Goal: Information Seeking & Learning: Learn about a topic

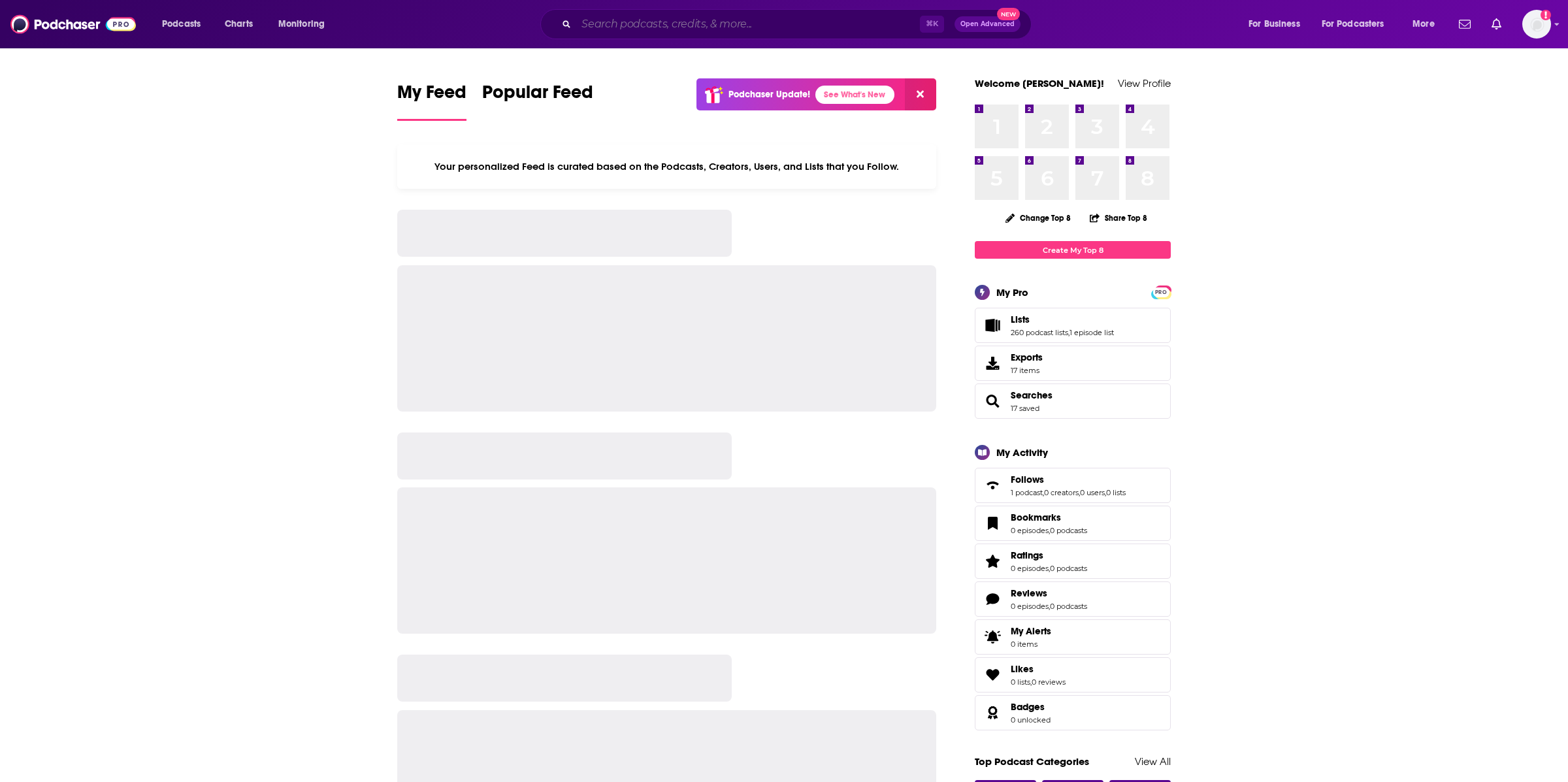
click at [642, 17] on input "Search podcasts, credits, & more..." at bounding box center [748, 24] width 344 height 21
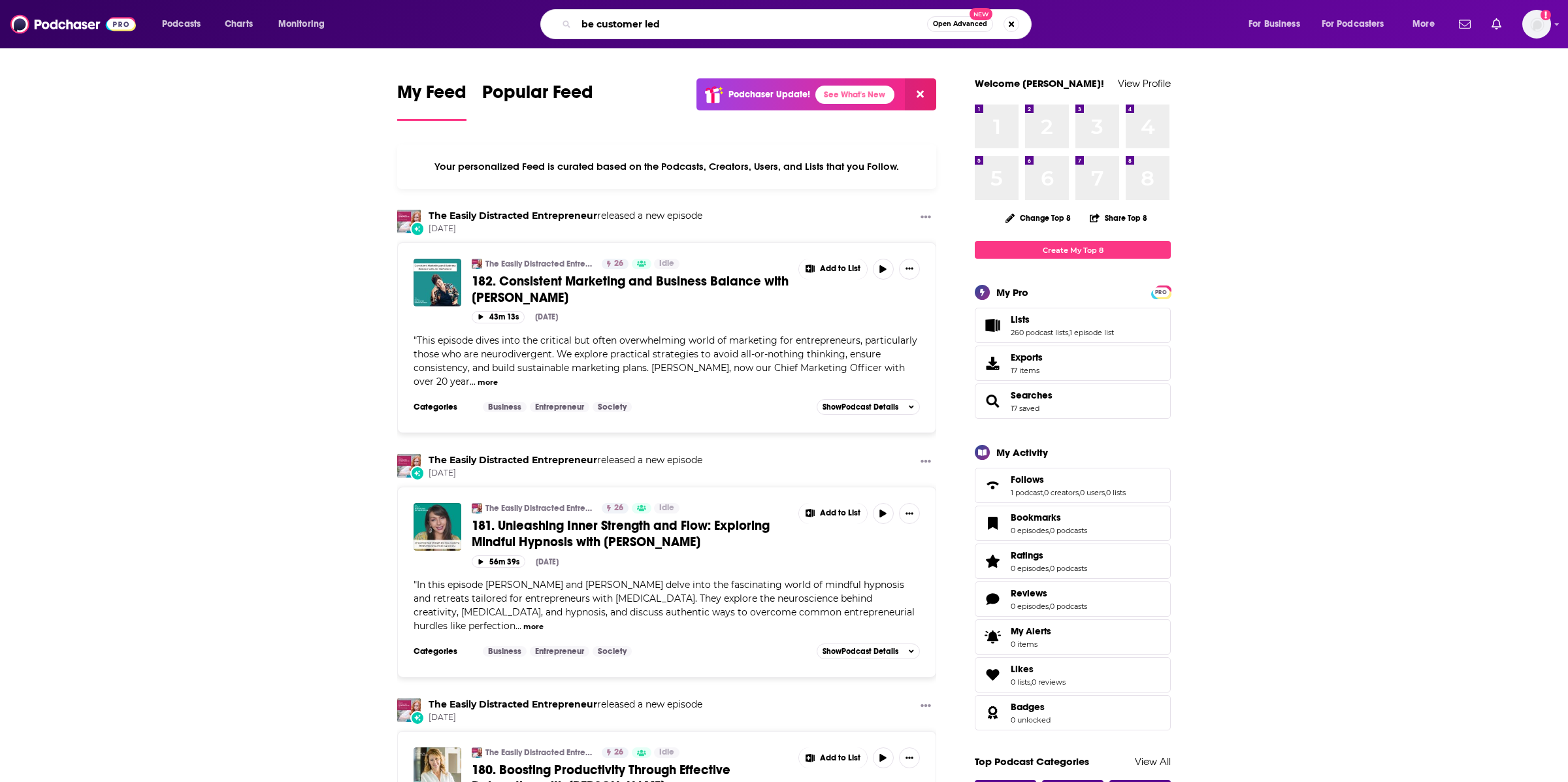
type input "be customer led"
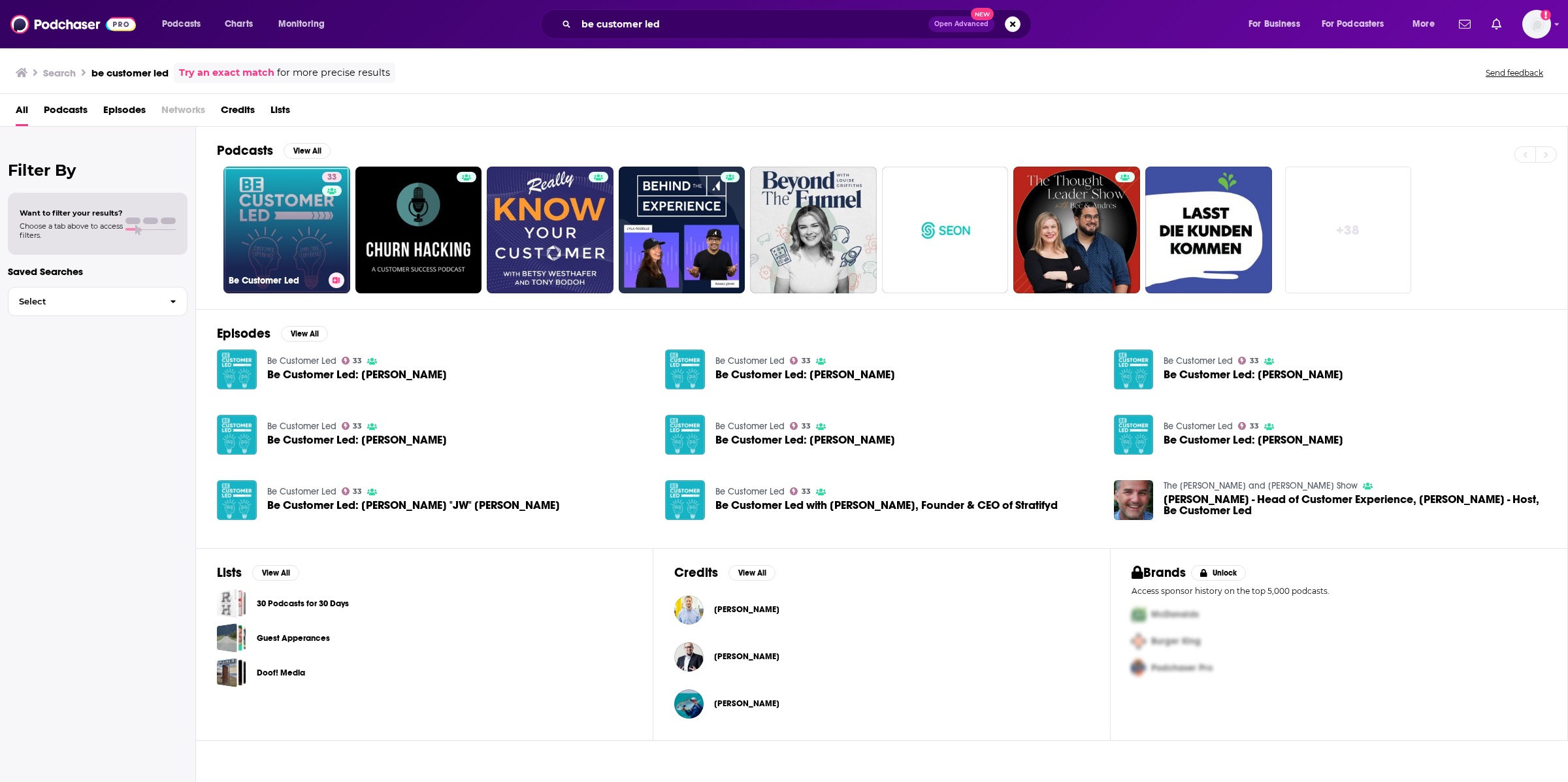
click at [269, 199] on link "33 Be Customer Led" at bounding box center [287, 230] width 127 height 127
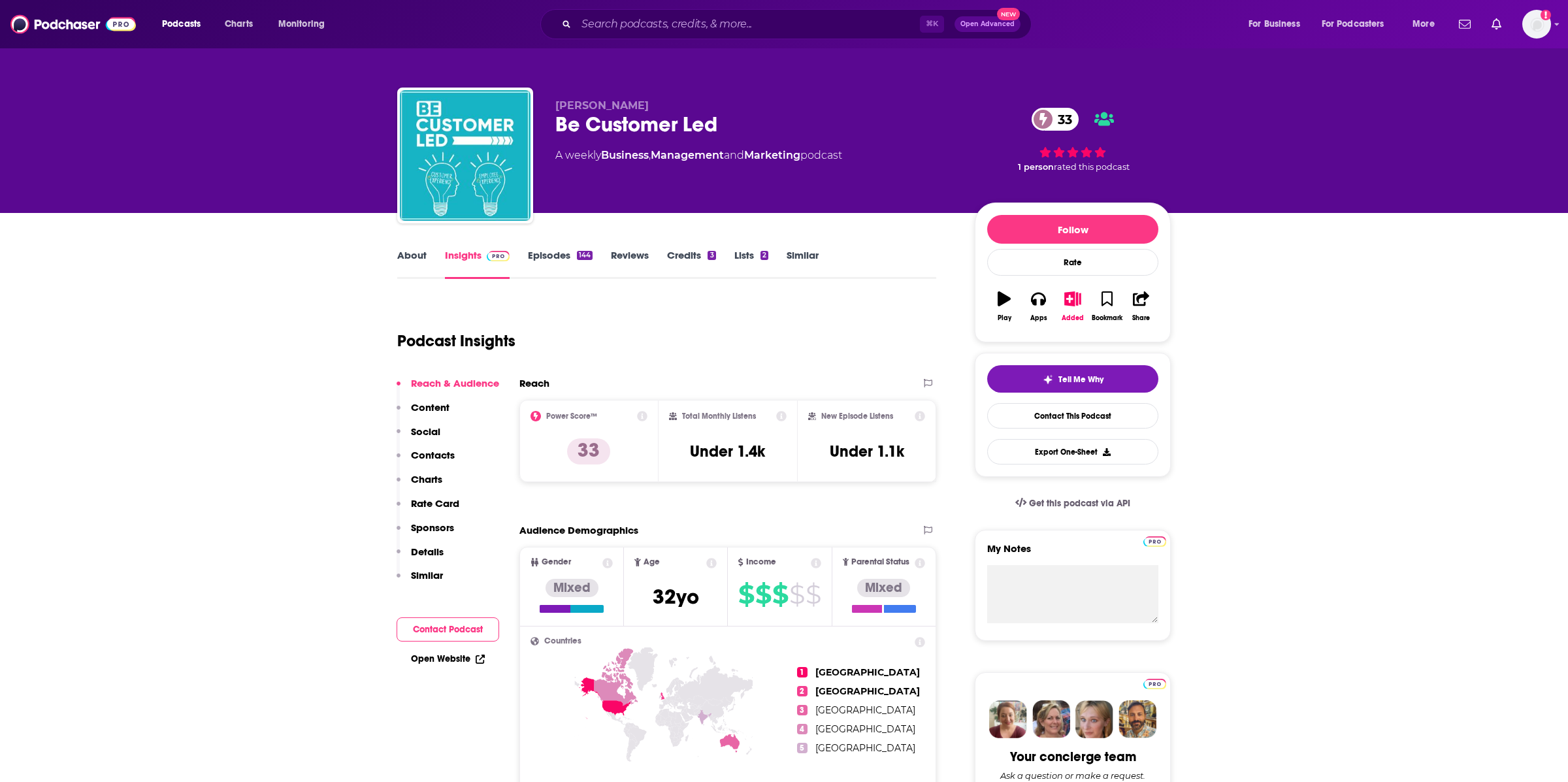
click at [402, 269] on link "About" at bounding box center [411, 264] width 29 height 30
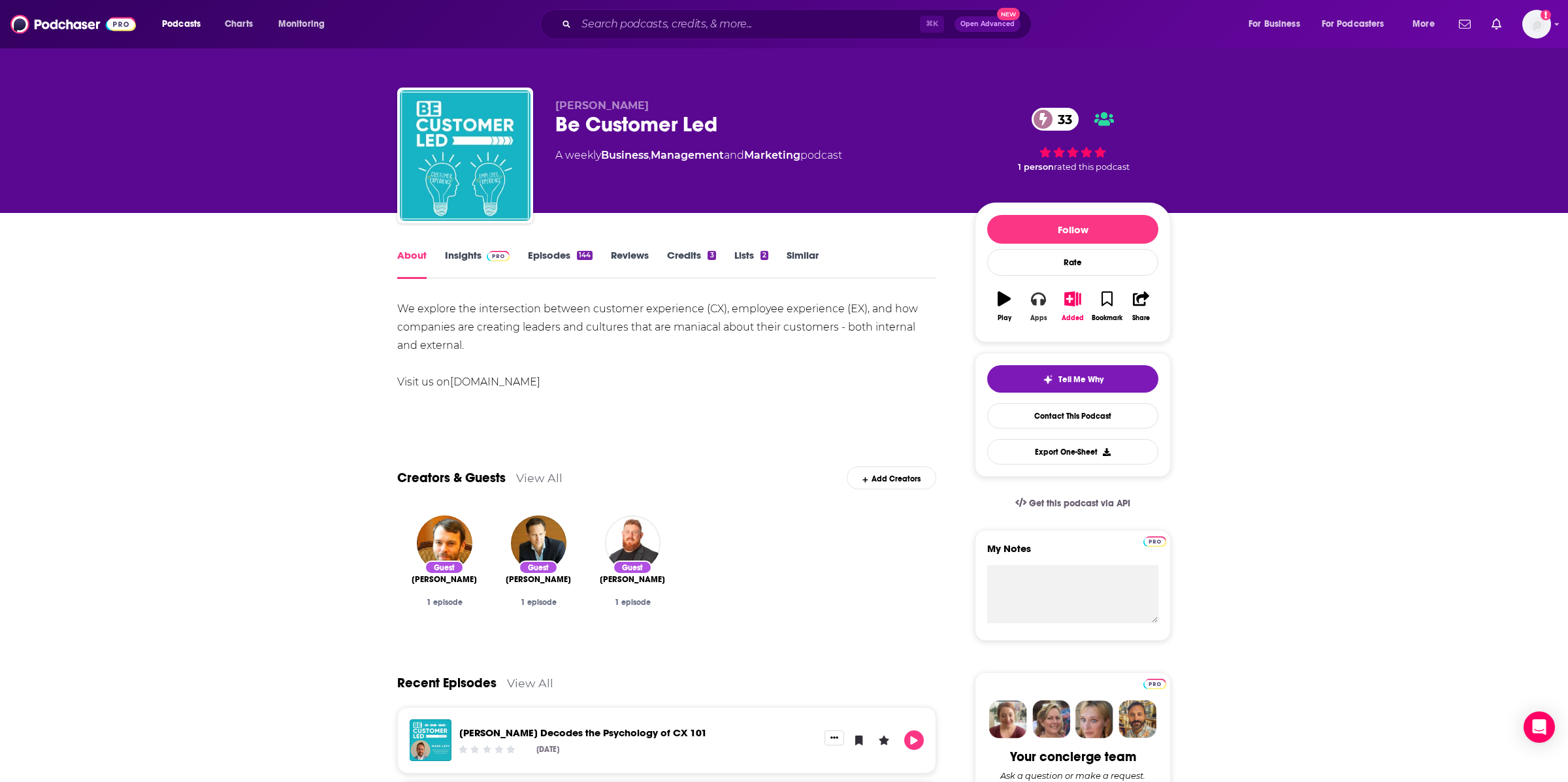
click at [1047, 305] on button "Apps" at bounding box center [1038, 306] width 34 height 47
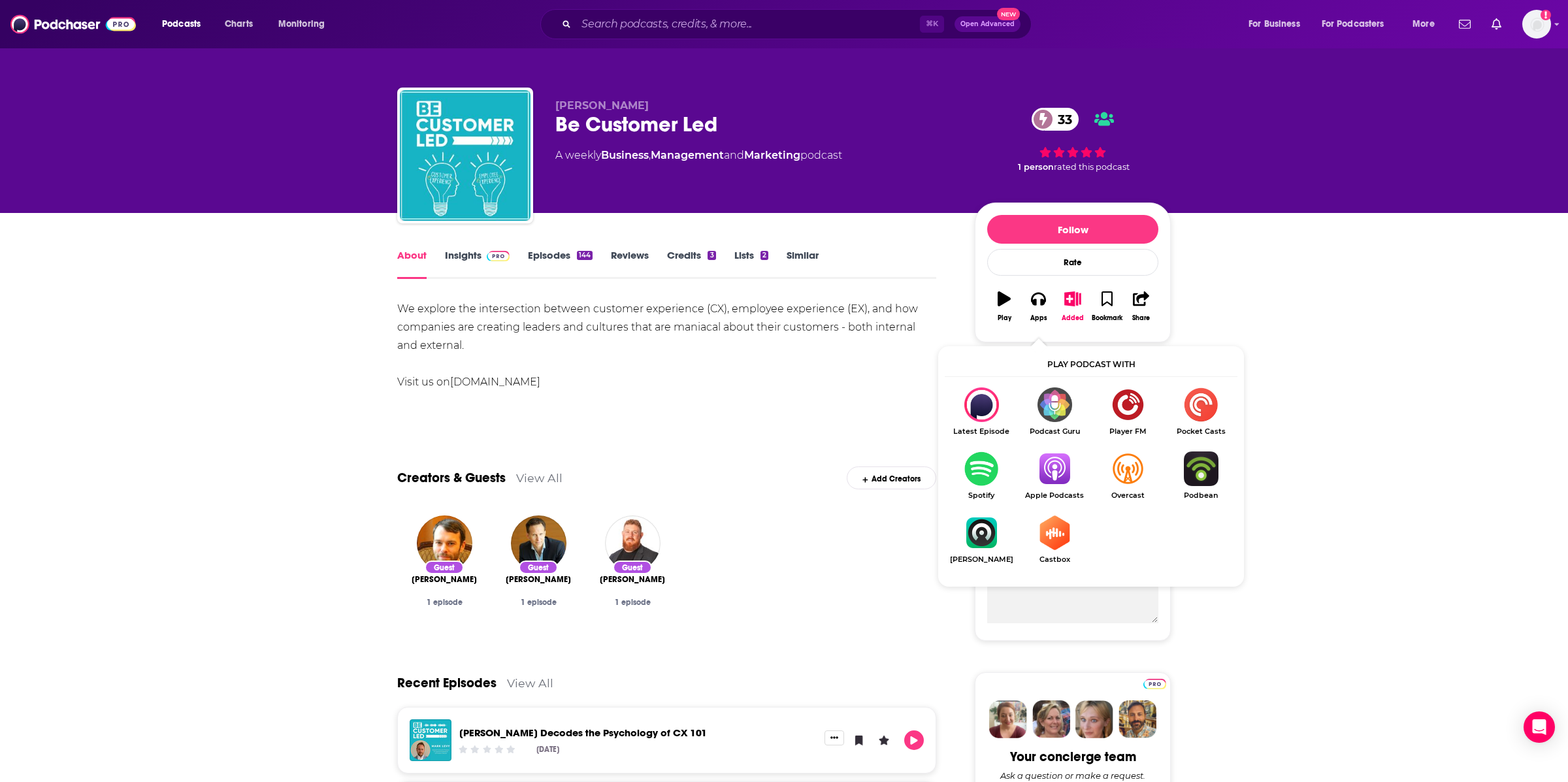
click at [1053, 466] on img "Show Listen On dropdown" at bounding box center [1055, 469] width 73 height 35
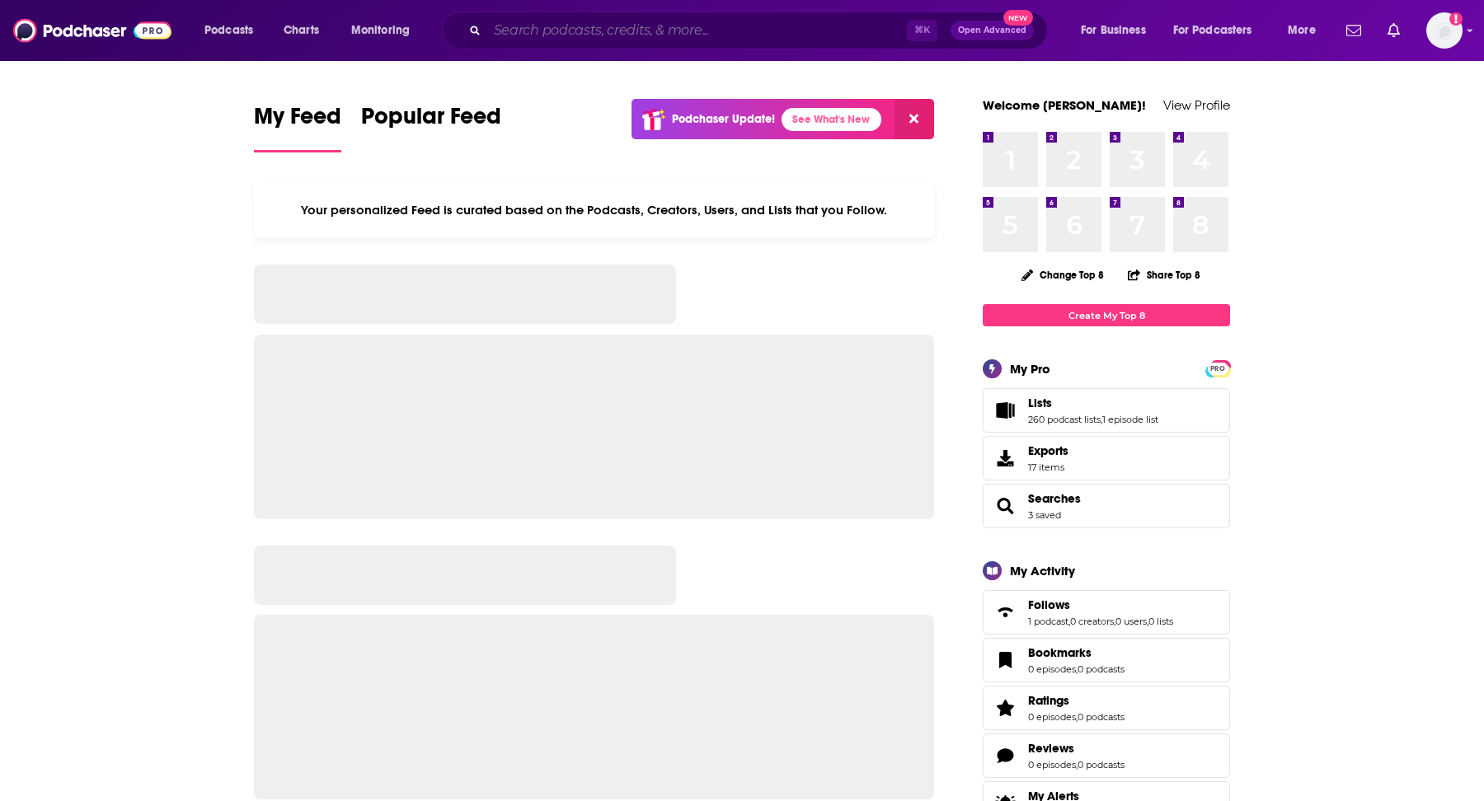
click at [758, 33] on input "Search podcasts, credits, & more..." at bounding box center [697, 30] width 420 height 26
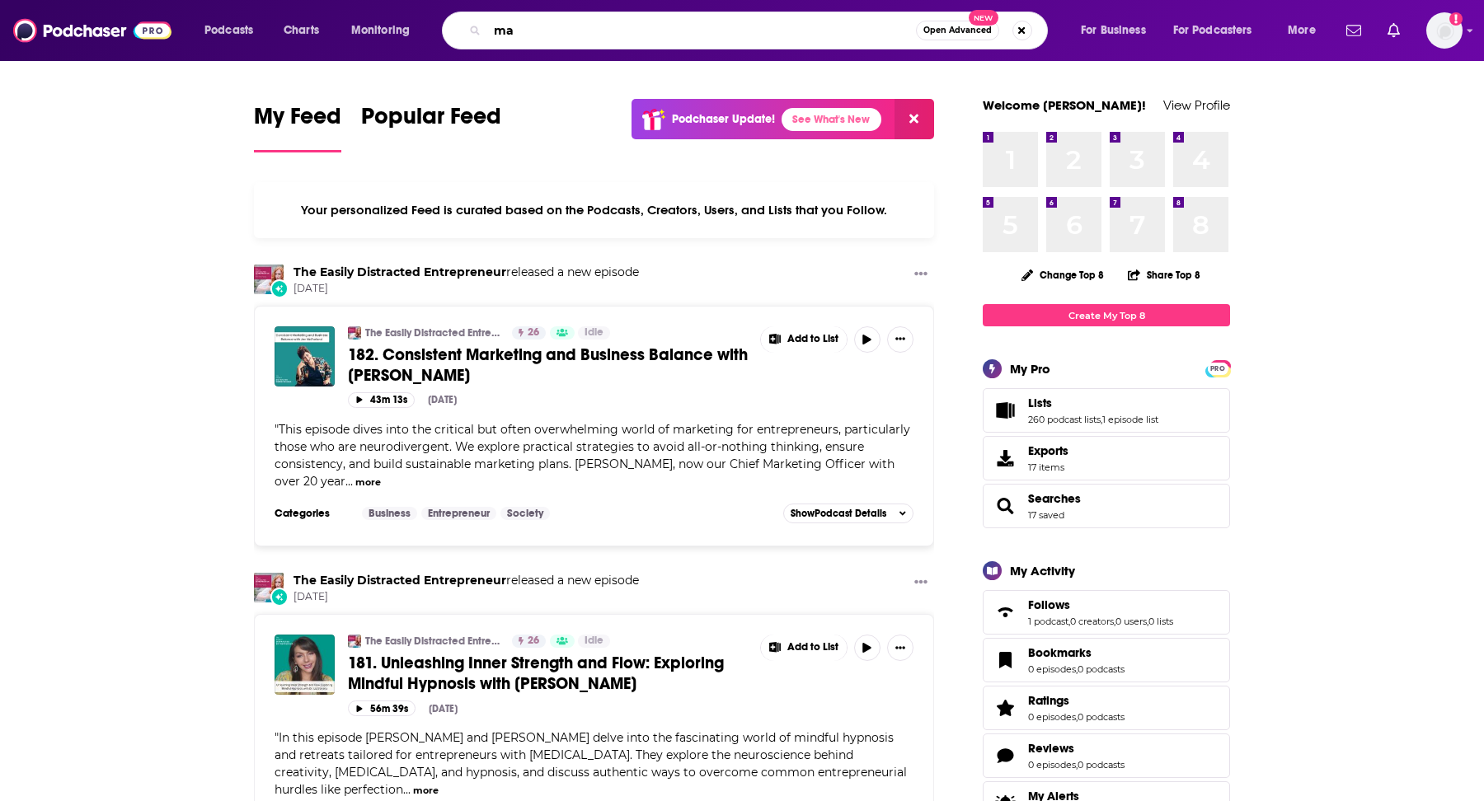
type input "m"
type input "be customer led"
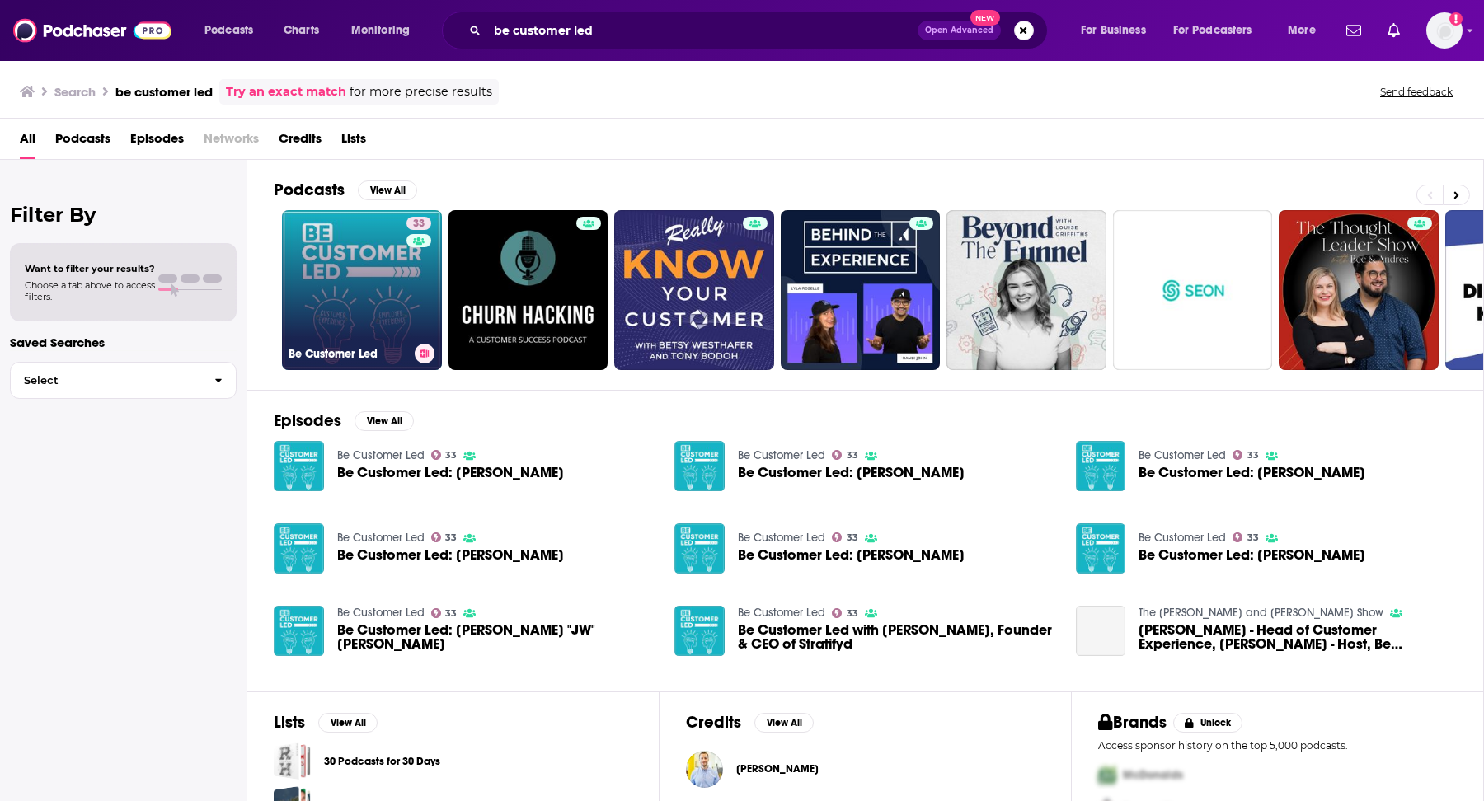
click at [356, 298] on link "33 Be Customer Led" at bounding box center [362, 290] width 160 height 160
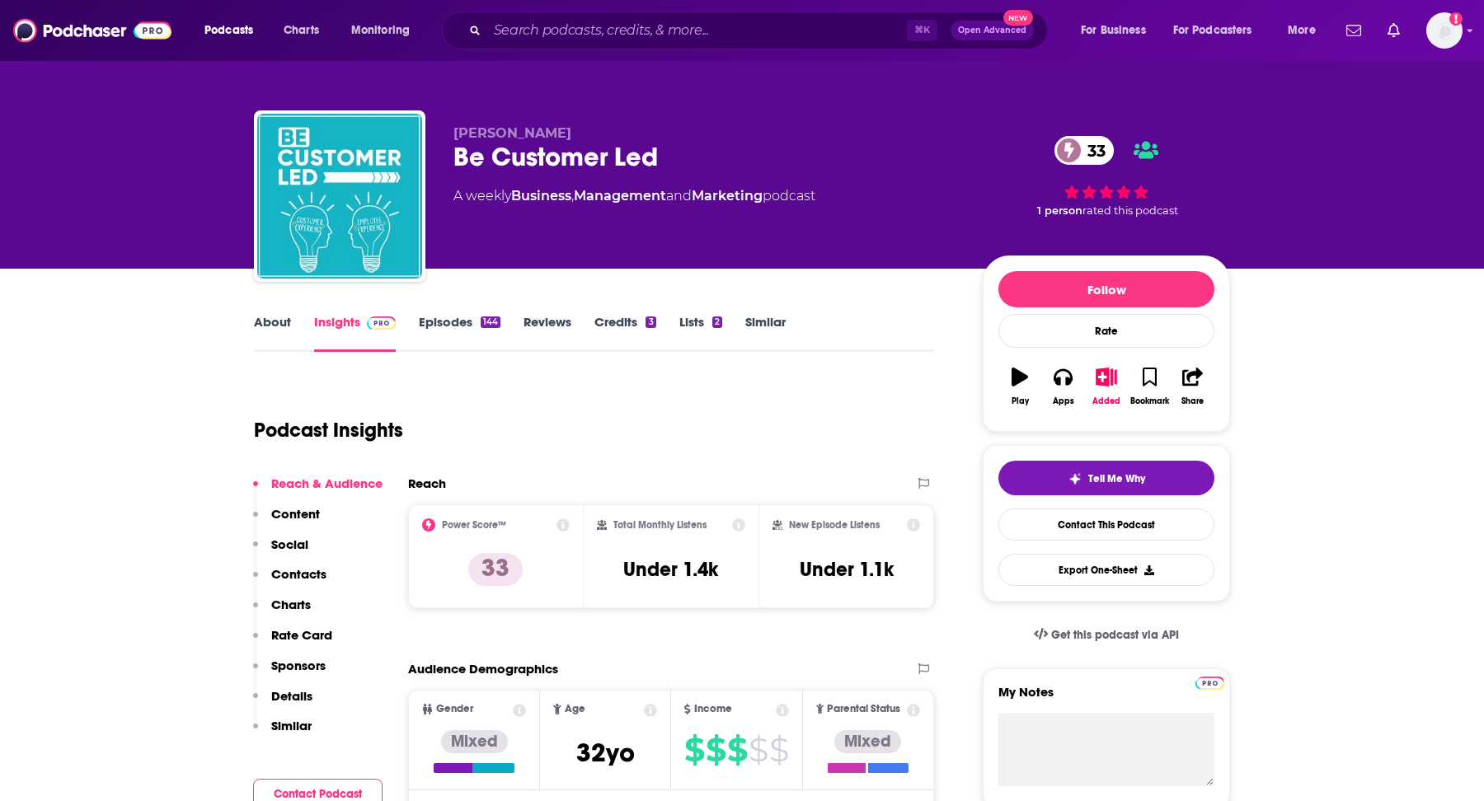
click at [276, 335] on link "About" at bounding box center [272, 333] width 37 height 38
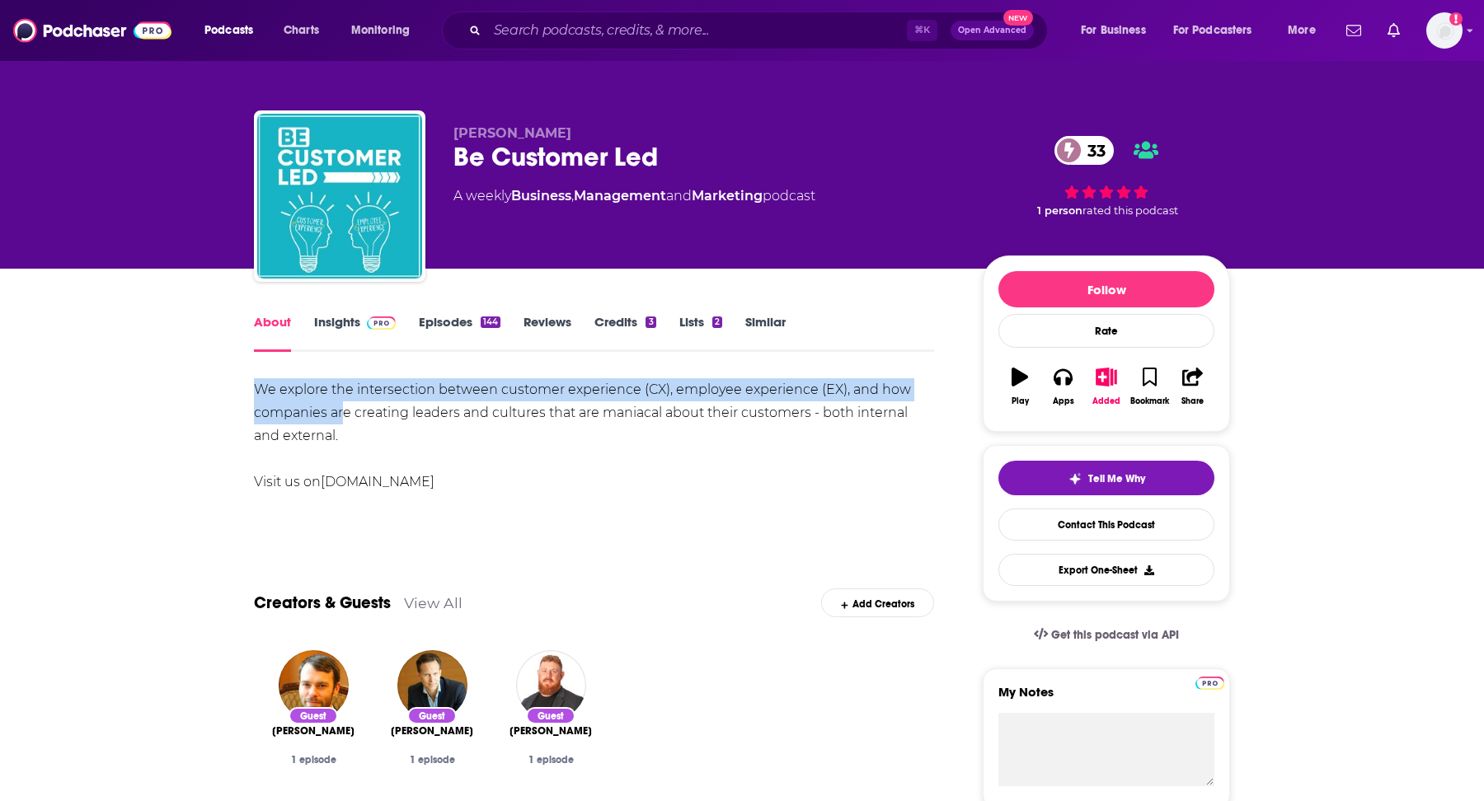
drag, startPoint x: 252, startPoint y: 386, endPoint x: 344, endPoint y: 416, distance: 96.5
click at [344, 416] on div "We explore the intersection between customer experience (CX), employee experien…" at bounding box center [594, 435] width 680 height 115
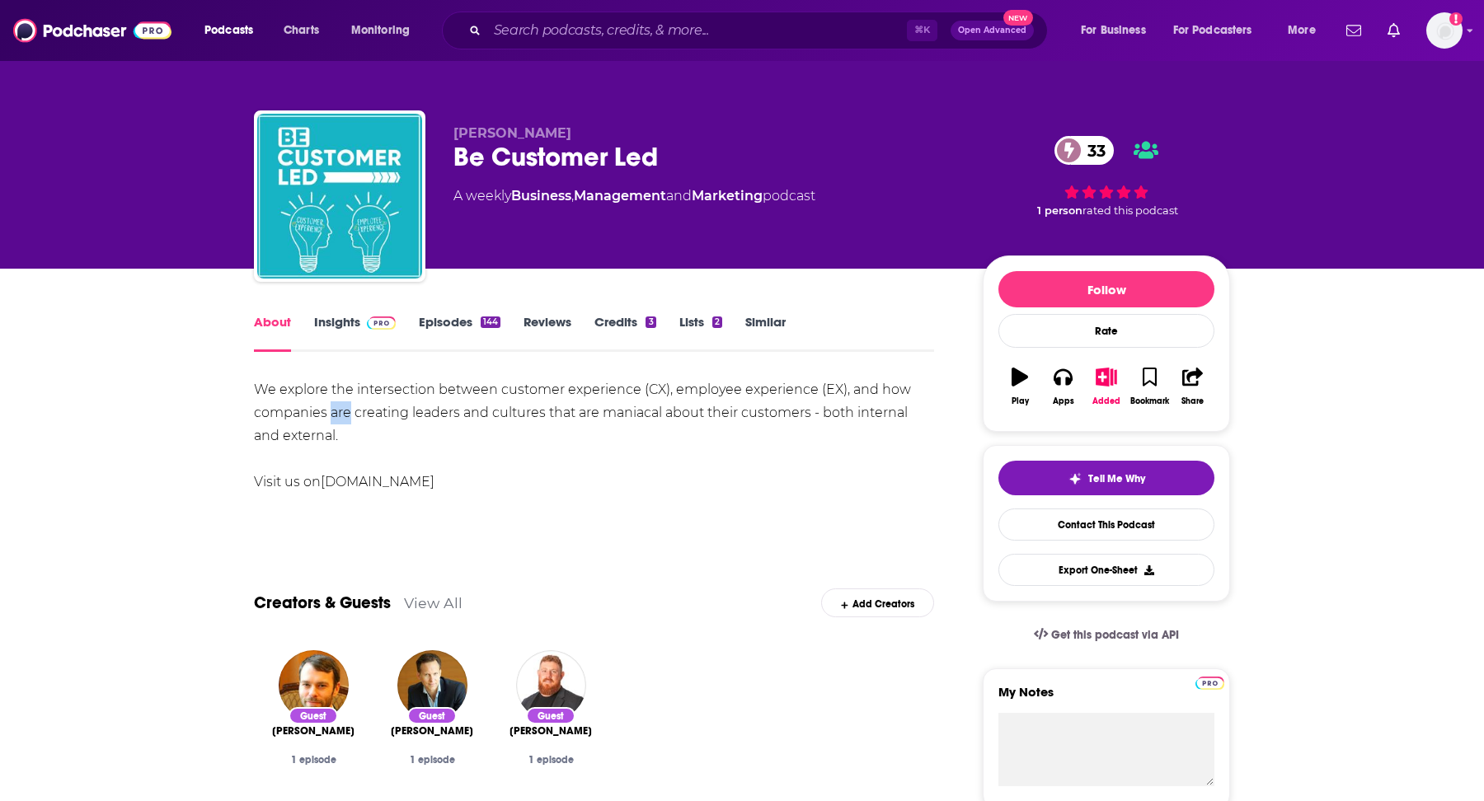
click at [344, 416] on div "We explore the intersection between customer experience (CX), employee experien…" at bounding box center [594, 435] width 680 height 115
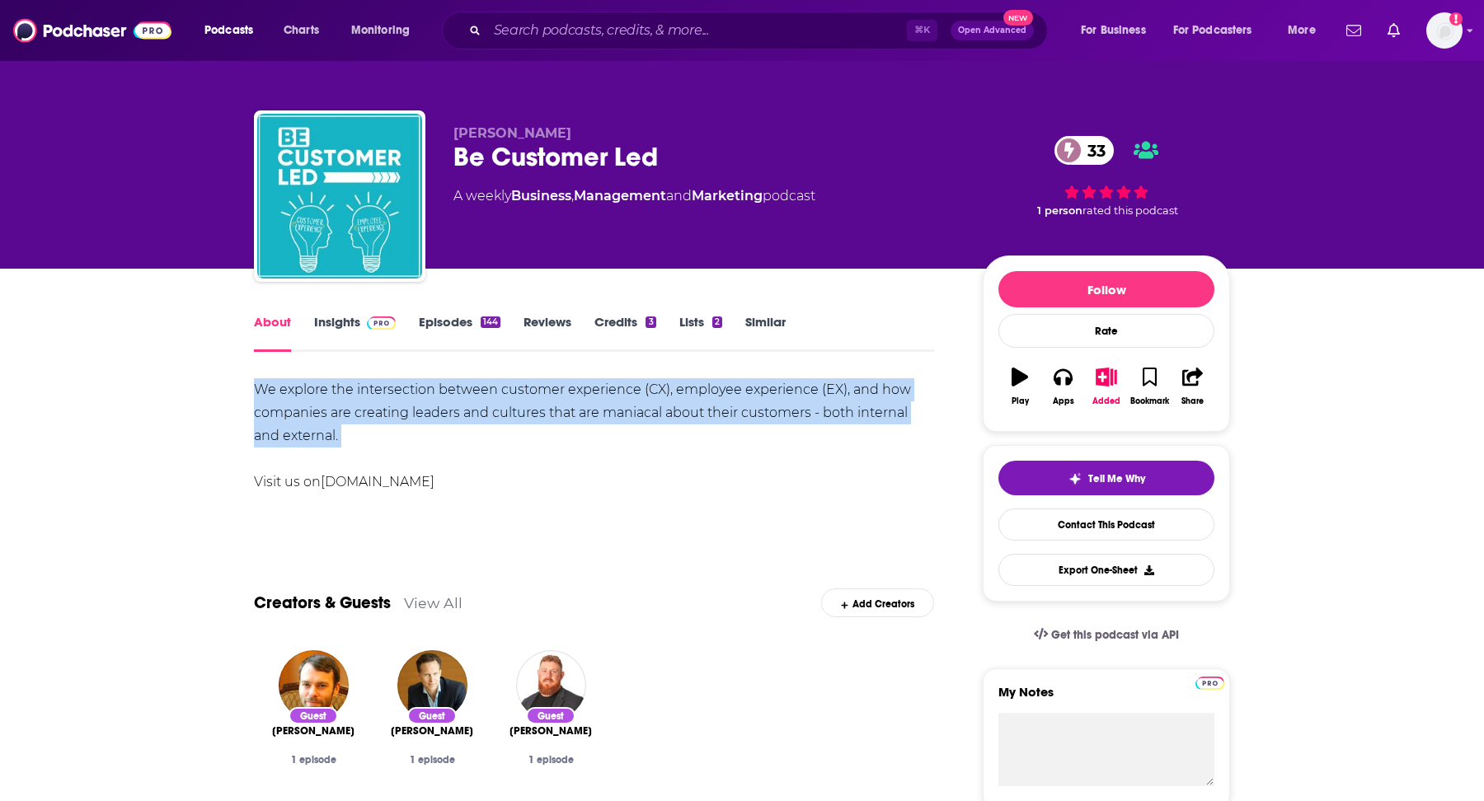
click at [344, 416] on div "We explore the intersection between customer experience (CX), employee experien…" at bounding box center [594, 435] width 680 height 115
click at [289, 385] on div "We explore the intersection between customer experience (CX), employee experien…" at bounding box center [594, 435] width 680 height 115
drag, startPoint x: 256, startPoint y: 384, endPoint x: 364, endPoint y: 435, distance: 119.1
click at [364, 435] on div "We explore the intersection between customer experience (CX), employee experien…" at bounding box center [594, 435] width 680 height 115
copy div "We explore the intersection between customer experience (CX), employee experien…"
